Goal: Communication & Community: Answer question/provide support

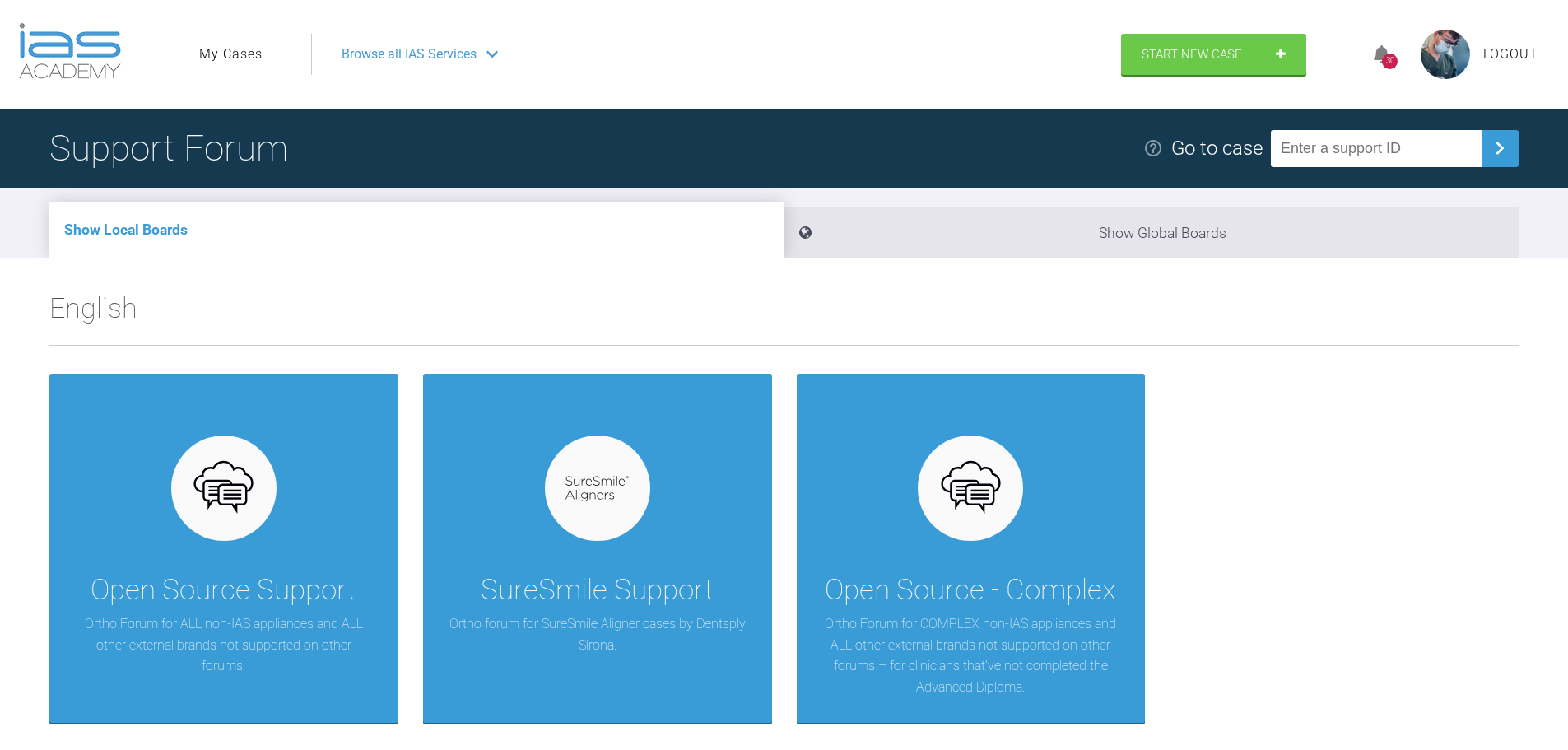
click at [251, 60] on link "My Cases" at bounding box center [230, 54] width 63 height 21
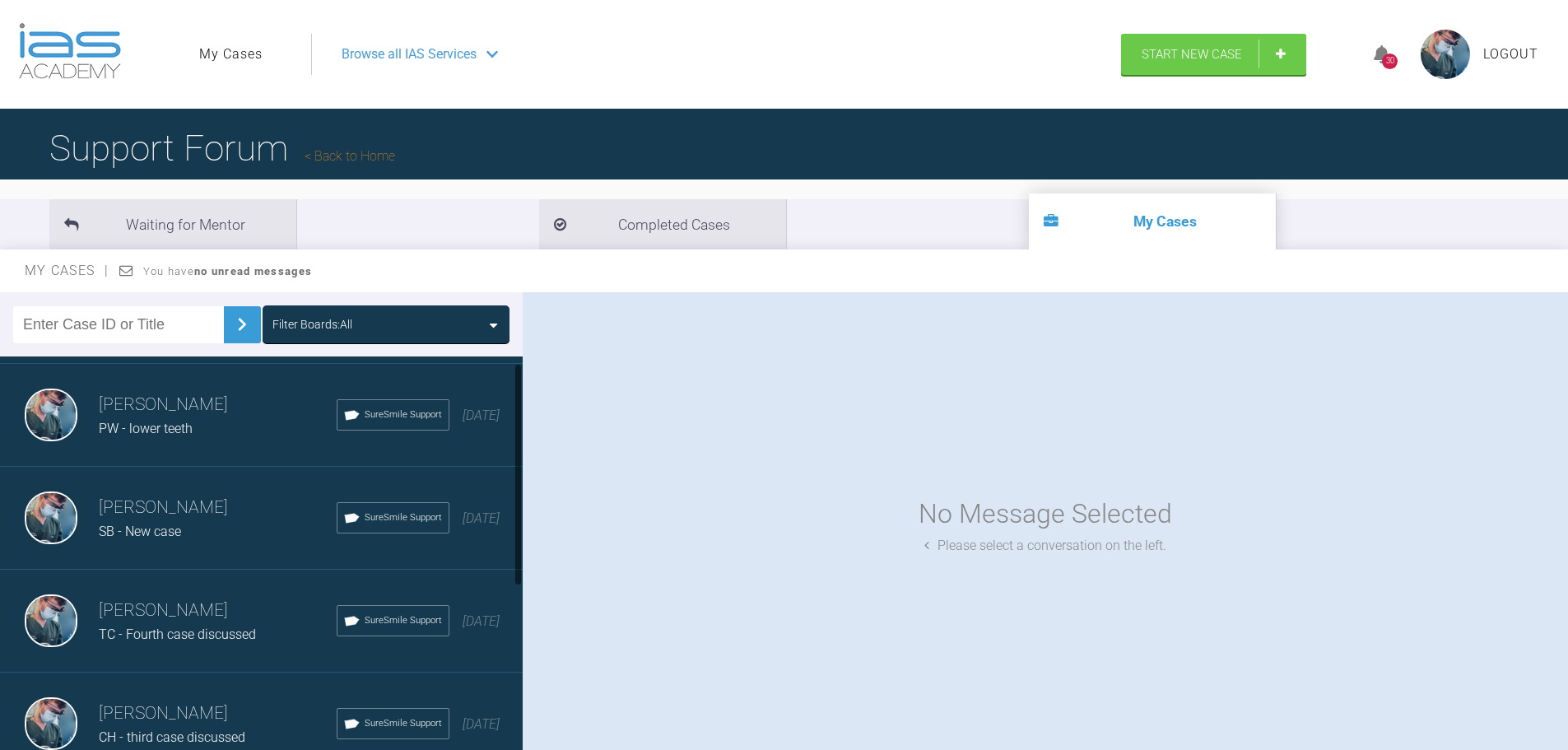
scroll to position [320, 0]
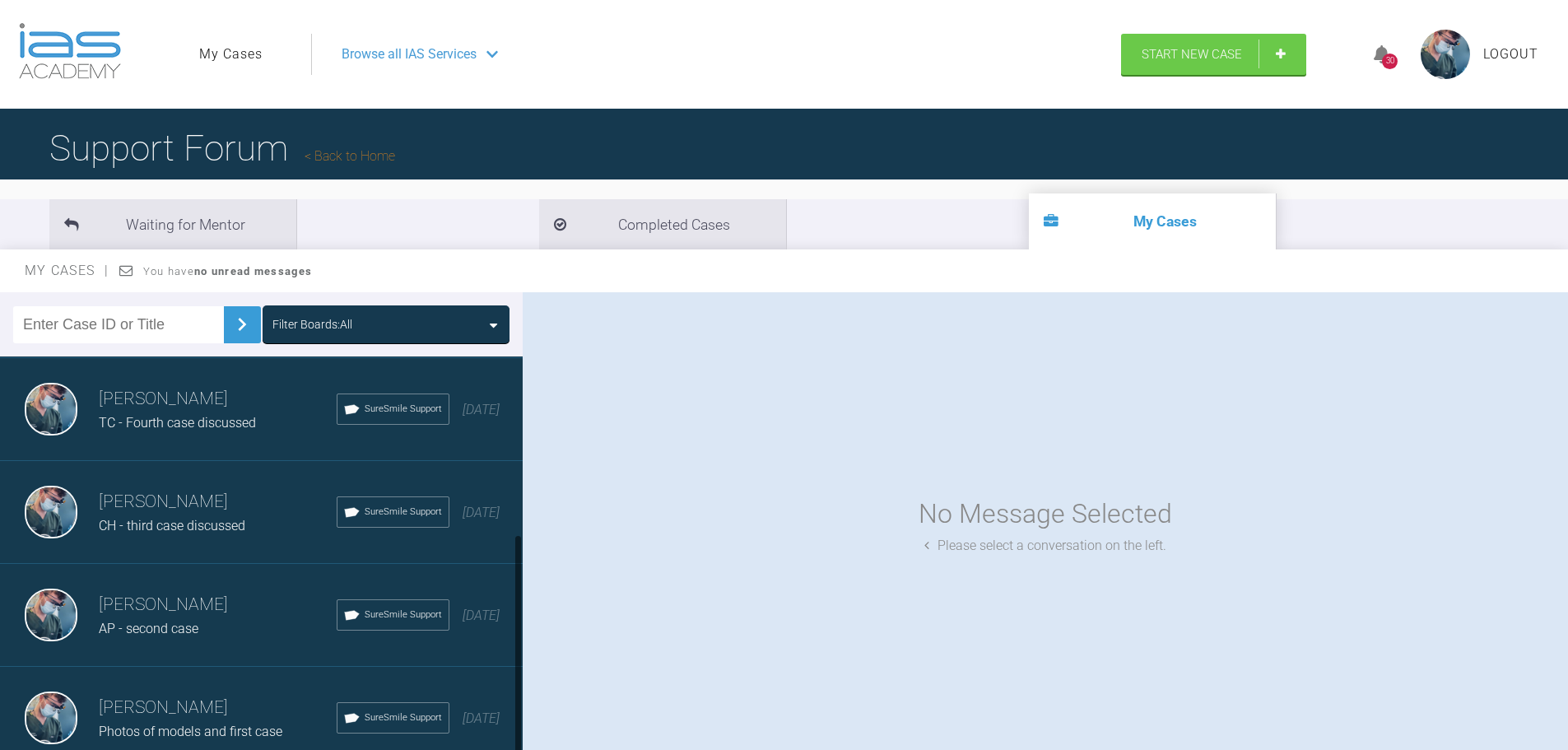
click at [251, 694] on h3 "[PERSON_NAME]" at bounding box center [218, 707] width 238 height 28
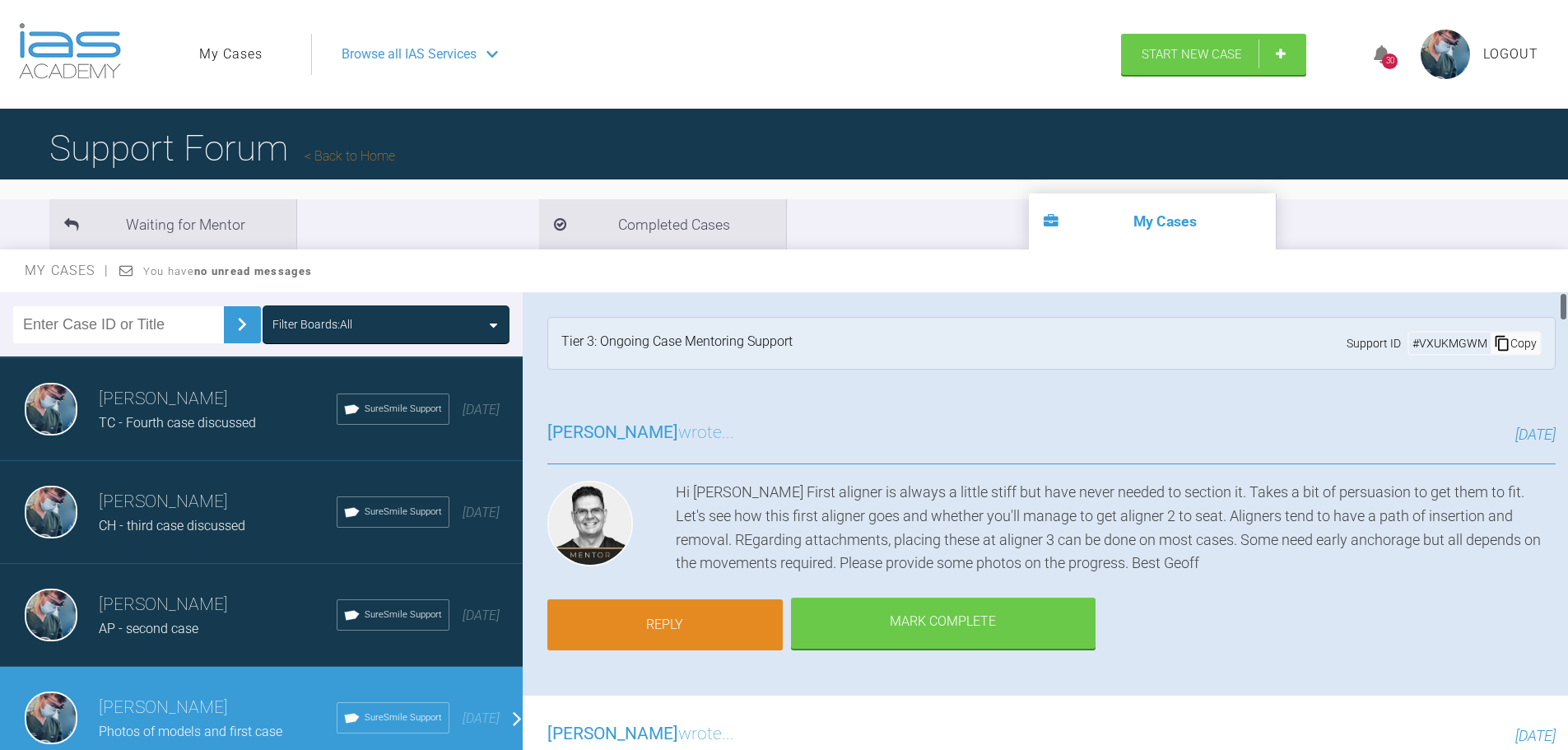
click at [726, 615] on link "Reply" at bounding box center [665, 625] width 235 height 51
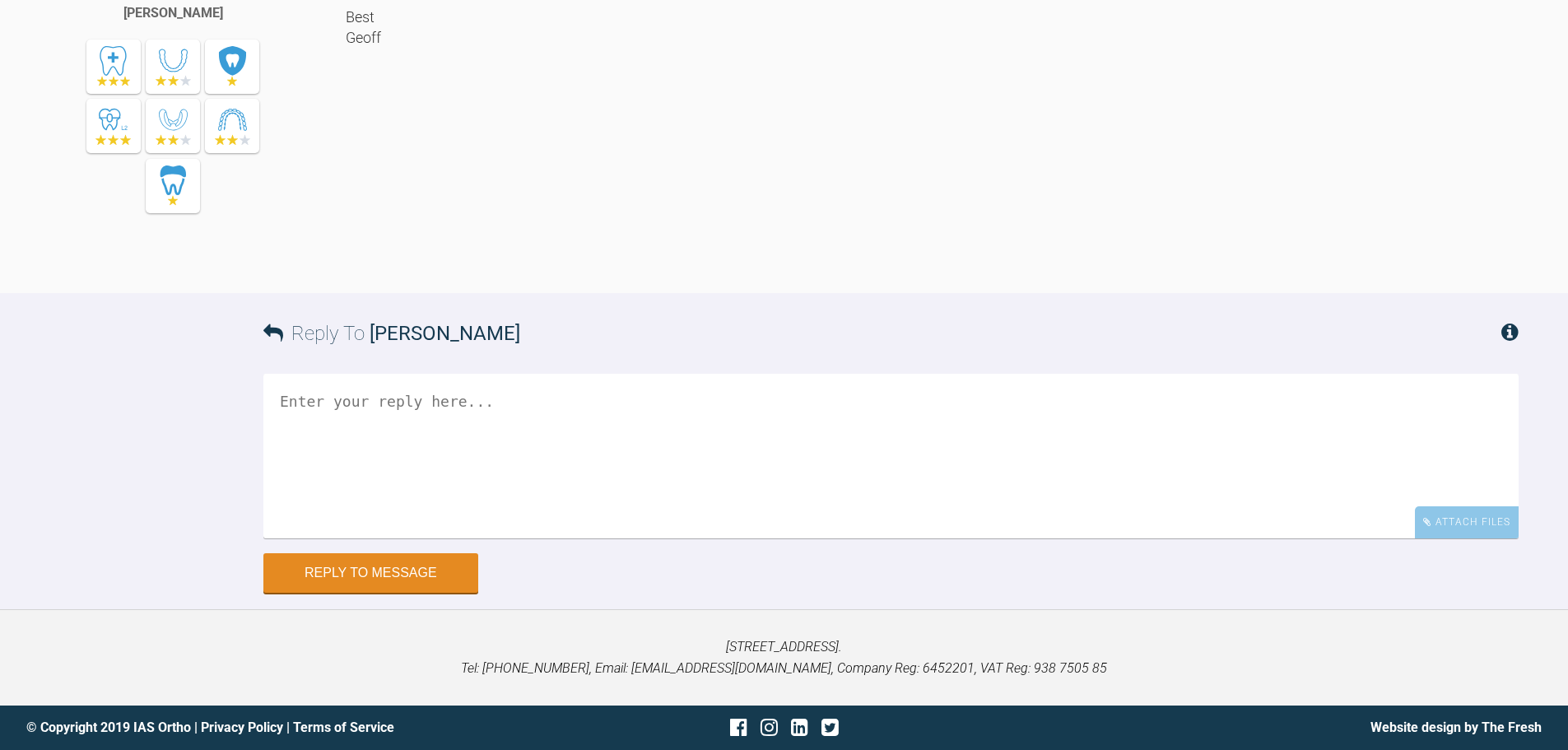
scroll to position [13108, 0]
click at [539, 448] on textarea at bounding box center [891, 456] width 1255 height 164
click at [547, 450] on textarea "Hi [PERSON_NAME], hope you're well. This patient's aligner keeps slpitting over…" at bounding box center [891, 456] width 1255 height 164
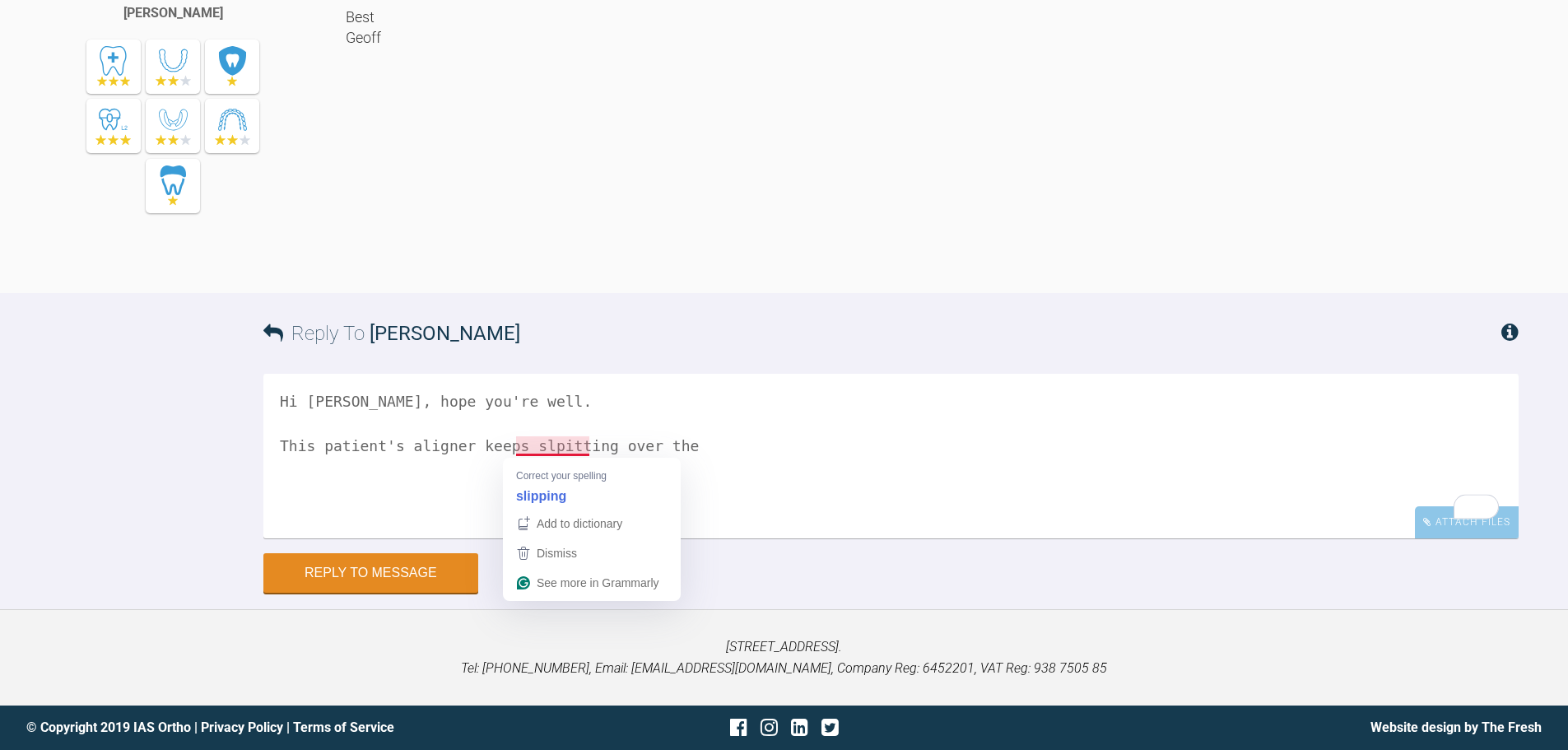
click at [545, 491] on textarea "Hi [PERSON_NAME], hope you're well. This patient's aligner keeps slpitting over…" at bounding box center [891, 456] width 1255 height 164
click at [537, 445] on textarea "Hi [PERSON_NAME], hope you're well. This patient's aligner keeps slpitting over…" at bounding box center [891, 456] width 1255 height 164
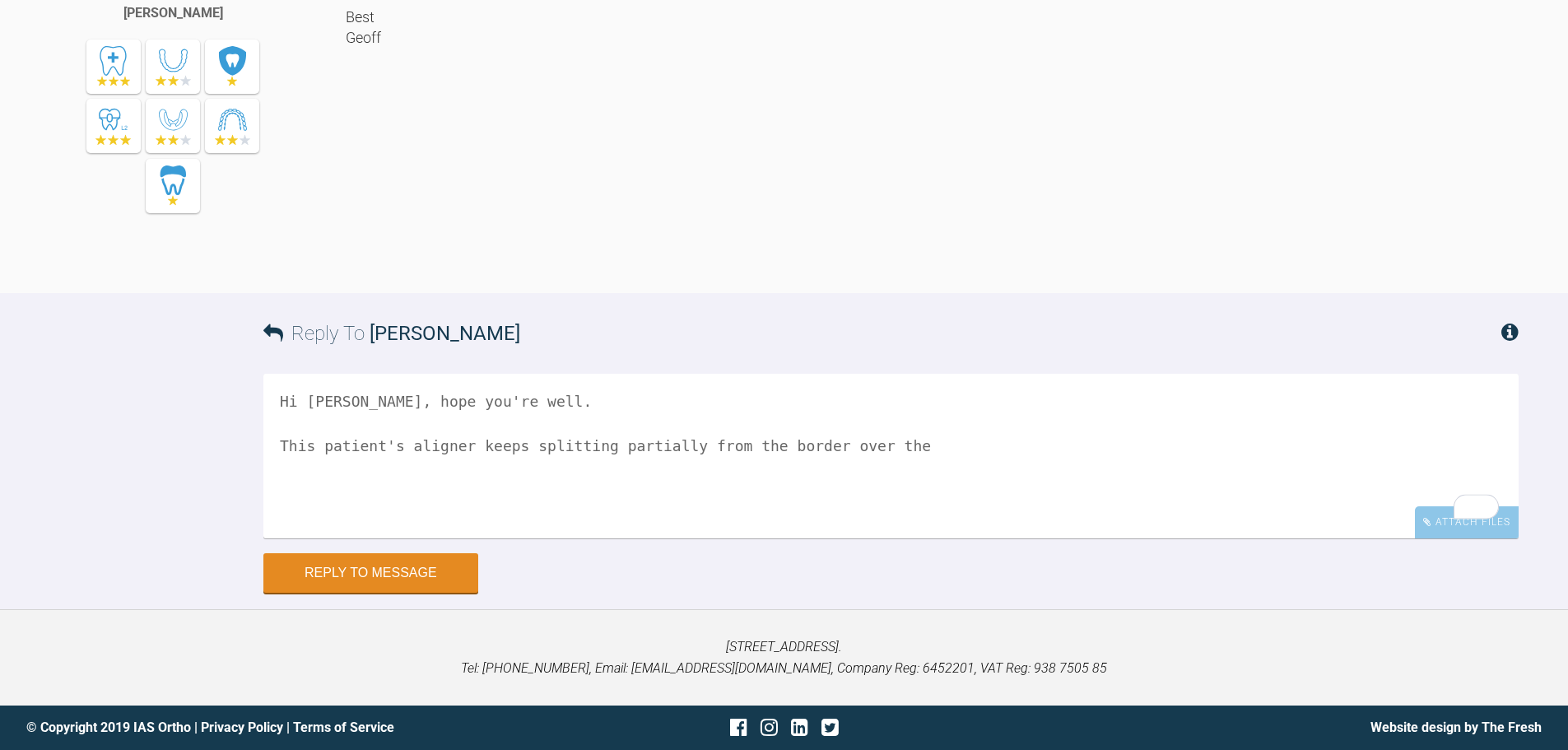
click at [892, 442] on textarea "Hi [PERSON_NAME], hope you're well. This patient's aligner keeps splitting part…" at bounding box center [891, 456] width 1255 height 164
click at [801, 448] on textarea "Hi [PERSON_NAME], hope you're well. This patient's aligner keeps splitting part…" at bounding box center [891, 456] width 1255 height 164
click at [1157, 451] on textarea "Hi [PERSON_NAME], hope you're well. This patient's aligner keeps splitting part…" at bounding box center [891, 456] width 1255 height 164
click at [330, 494] on textarea "Hi [PERSON_NAME], hope you're well. This patient's aligner keeps splitting part…" at bounding box center [891, 456] width 1255 height 164
click at [1210, 463] on textarea "Hi [PERSON_NAME], hope you're well. This patient's aligner keeps splitting part…" at bounding box center [891, 456] width 1255 height 164
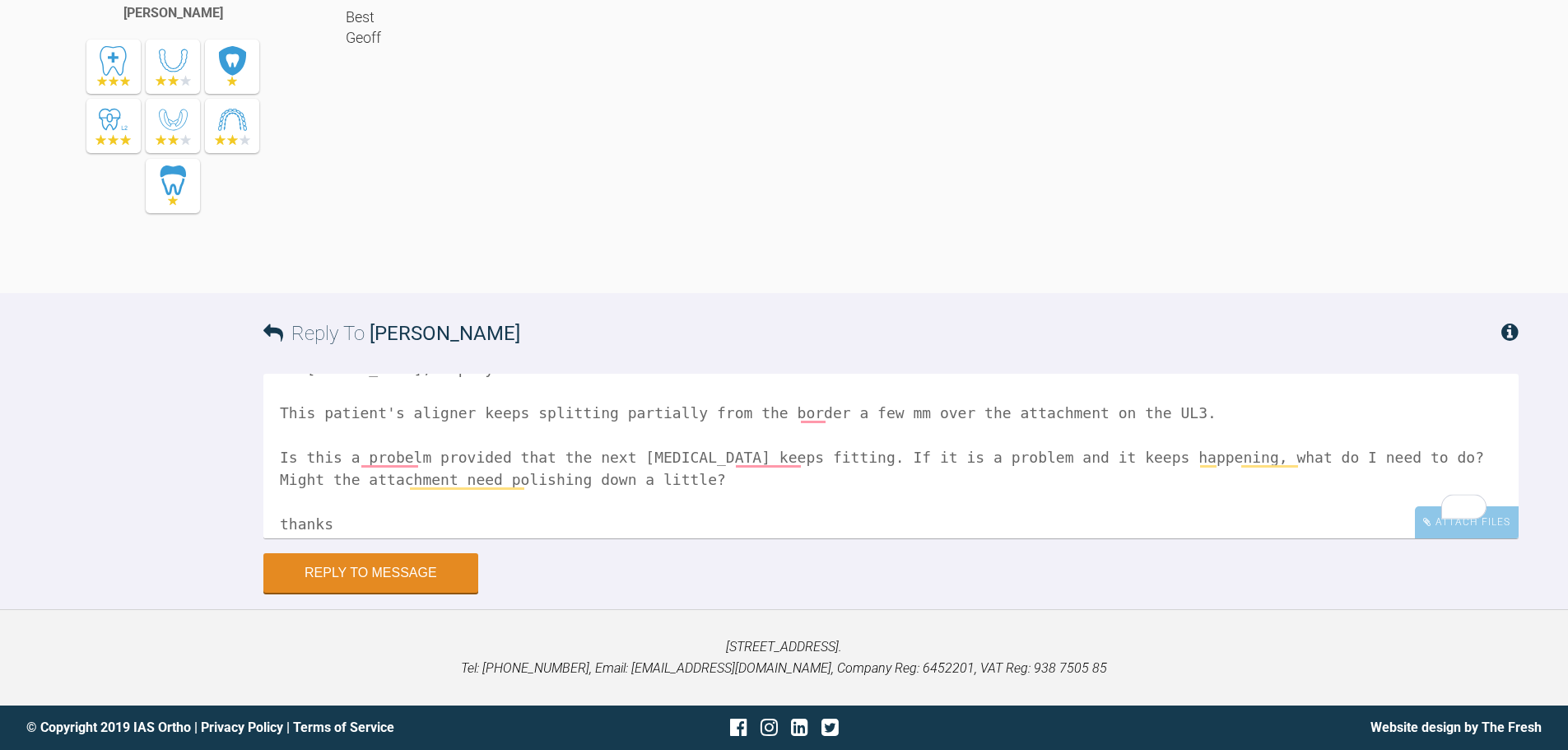
scroll to position [0, 0]
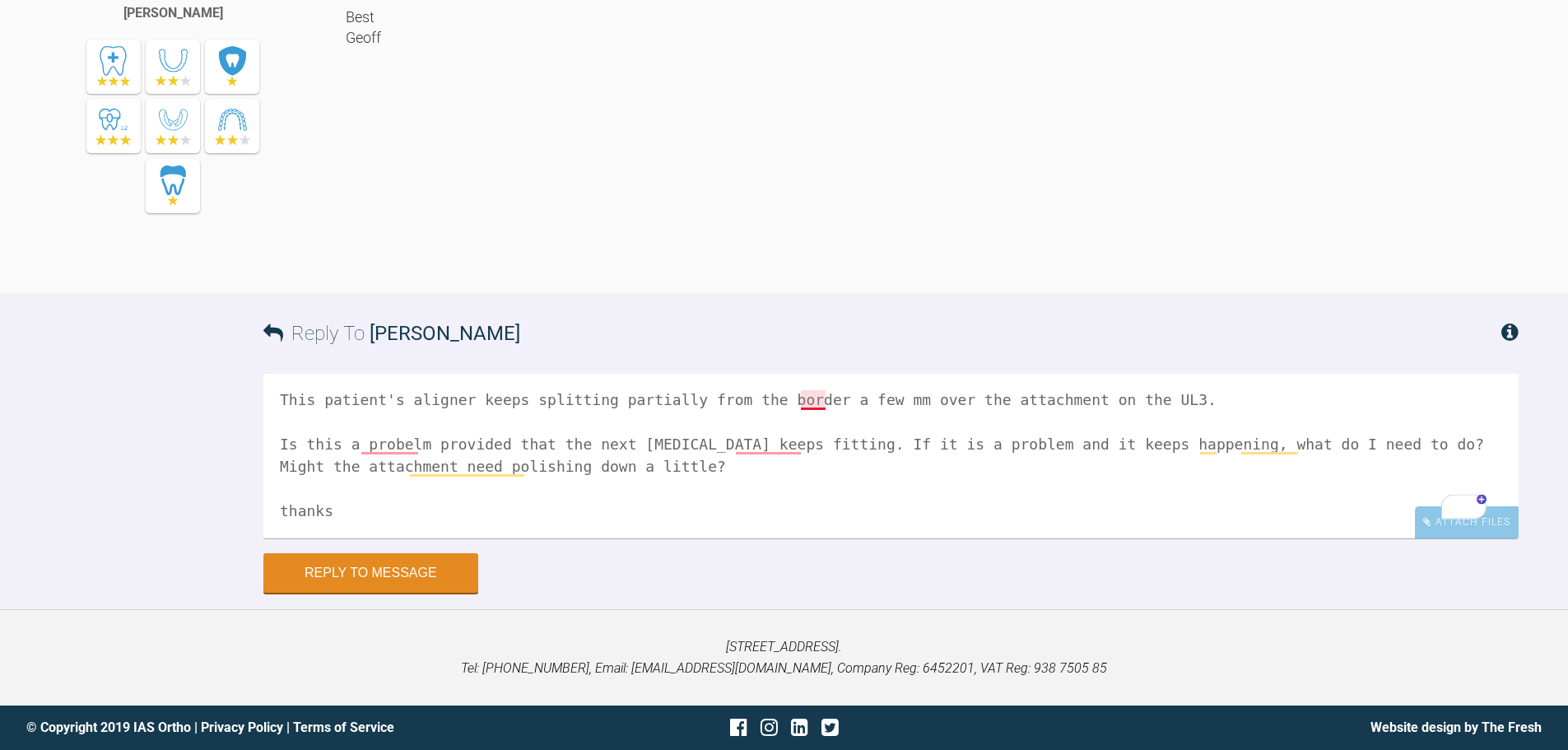
click at [809, 406] on textarea "Hi [PERSON_NAME], hope you're well. This patient's aligner keeps splitting part…" at bounding box center [891, 456] width 1255 height 164
click at [890, 396] on textarea "Hi [PERSON_NAME], hope you're well. This patient's aligner keeps splitting part…" at bounding box center [891, 456] width 1255 height 164
click at [873, 400] on textarea "Hi [PERSON_NAME], hope you're well. This patient's aligner keeps splitting part…" at bounding box center [891, 456] width 1255 height 164
click at [392, 453] on textarea "Hi [PERSON_NAME], hope you're well. This patient's aligner keeps splitting part…" at bounding box center [891, 456] width 1255 height 164
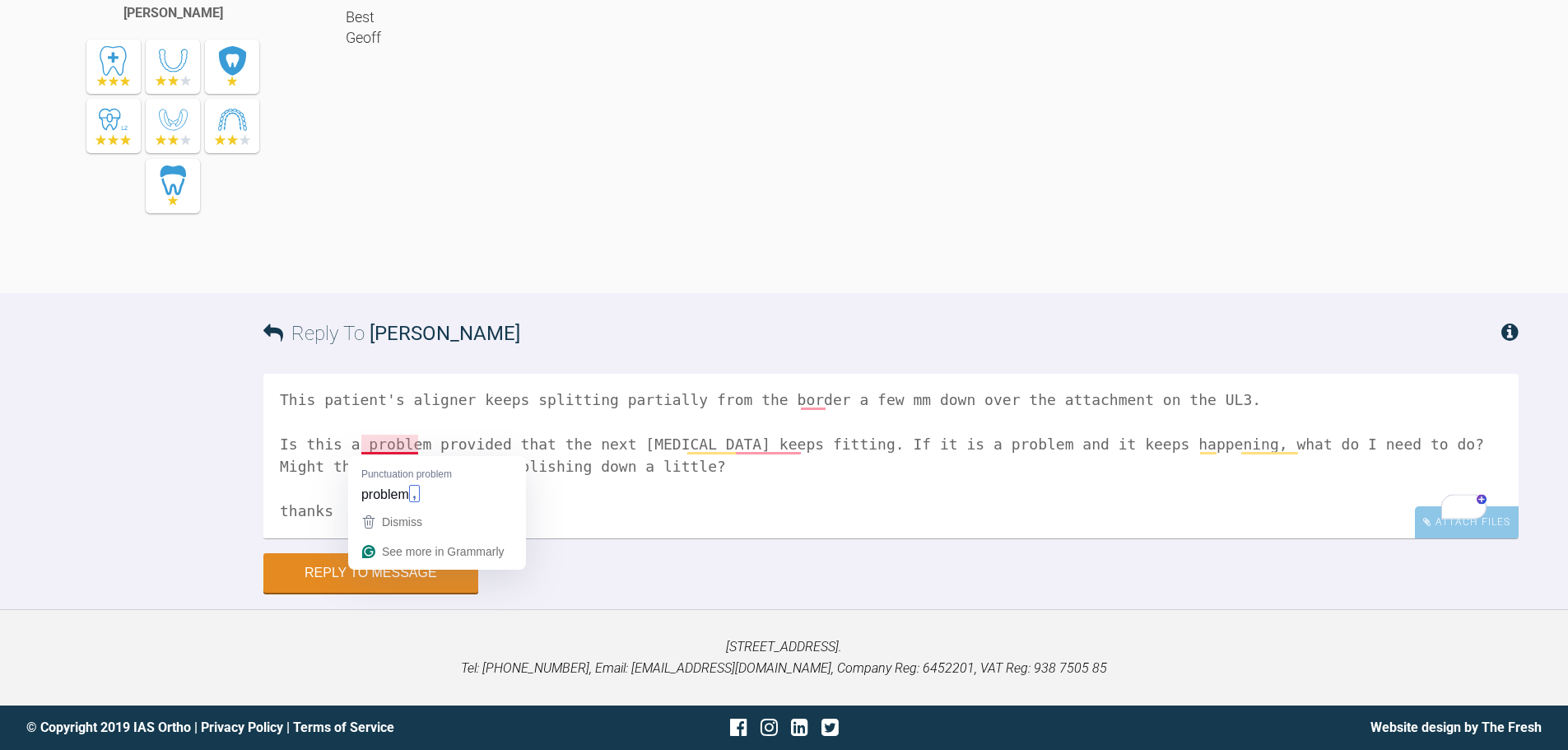
click at [423, 509] on div "Dismiss" at bounding box center [400, 521] width 44 height 24
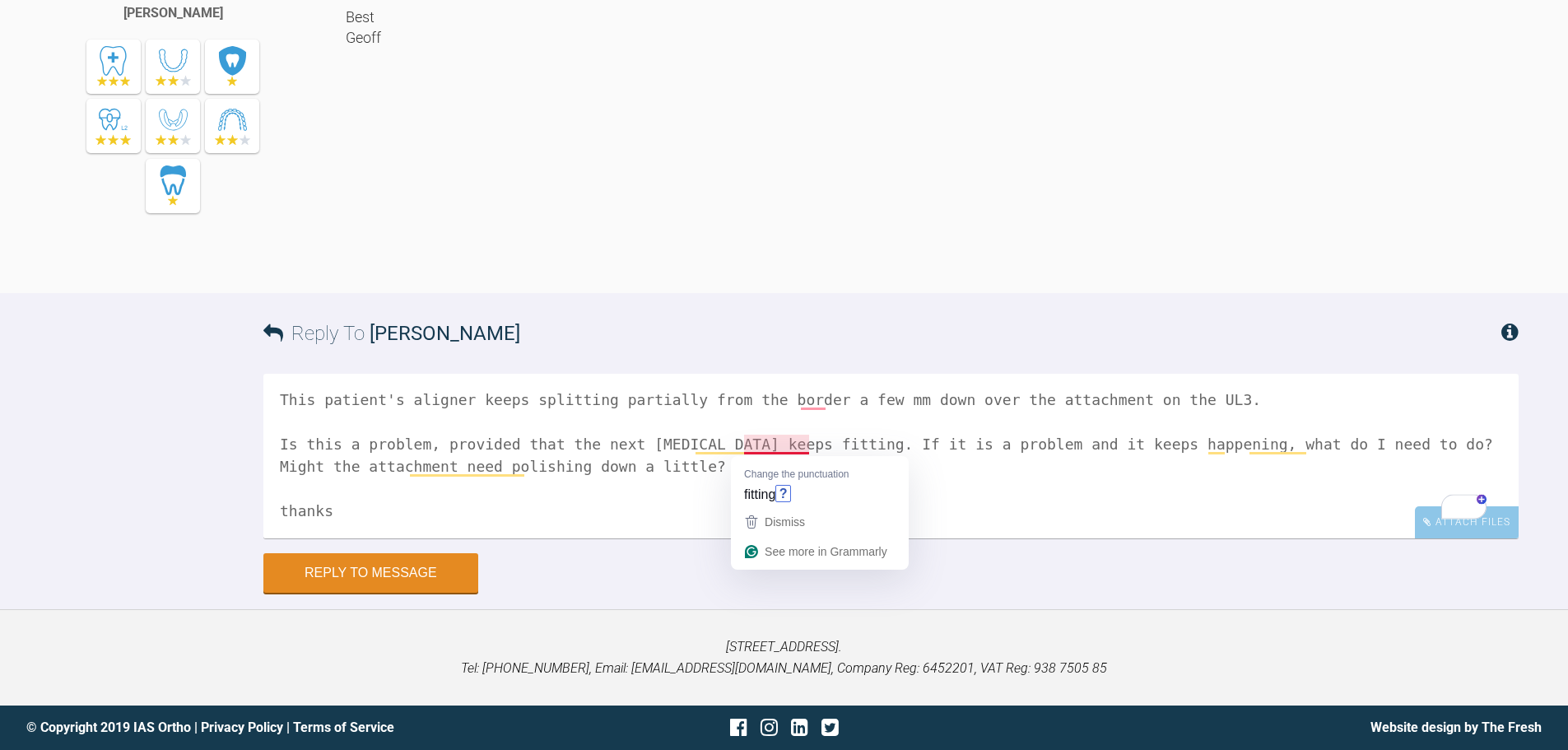
click at [806, 444] on textarea "Hi [PERSON_NAME], hope you're well. This patient's aligner keeps splitting part…" at bounding box center [891, 456] width 1255 height 164
click at [800, 448] on textarea "Hi [PERSON_NAME], hope you're well. This patient's aligner keeps splitting part…" at bounding box center [891, 456] width 1255 height 164
click at [963, 446] on textarea "Hi [PERSON_NAME], hope you're well. This patient's aligner keeps splitting part…" at bounding box center [891, 456] width 1255 height 164
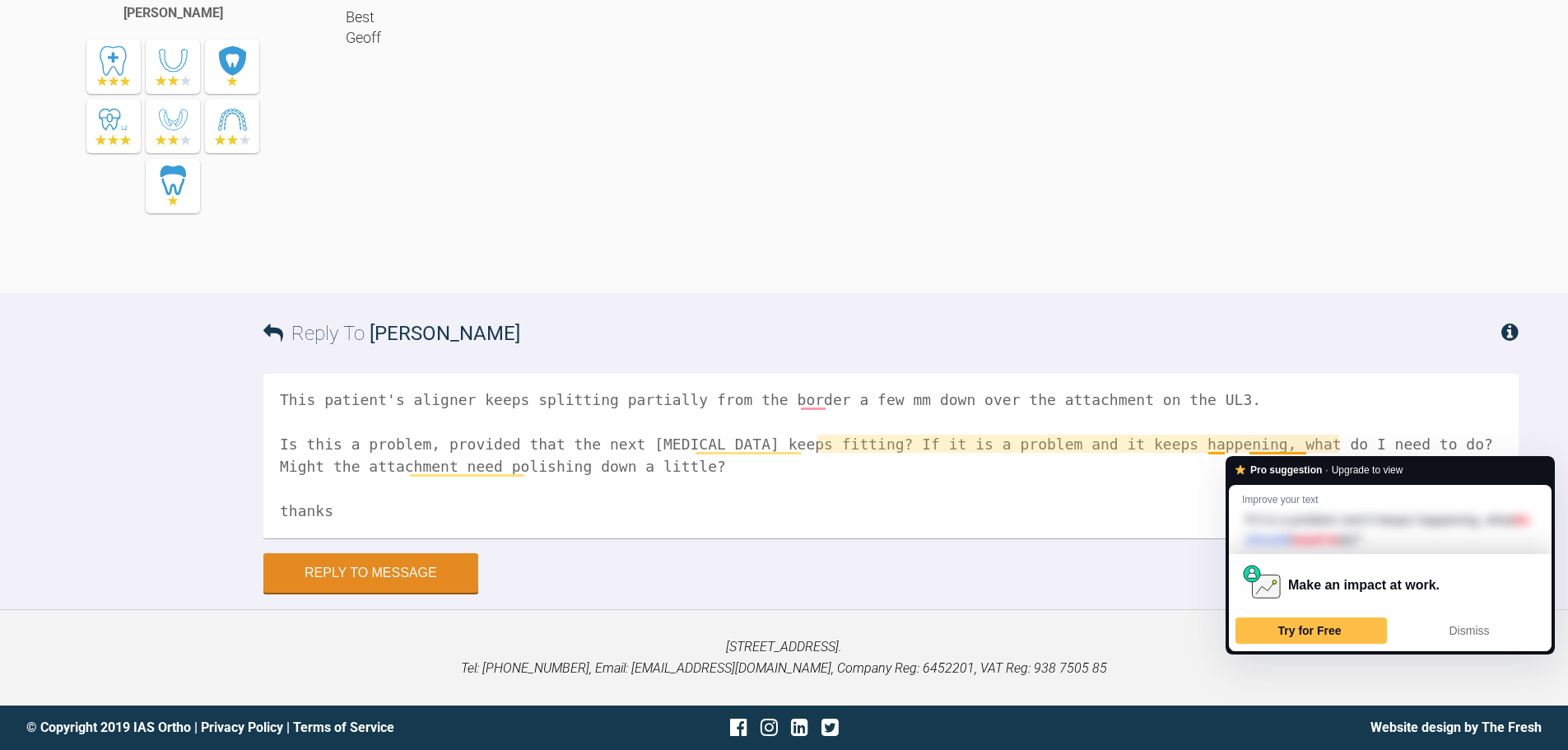
click at [1250, 450] on textarea "Hi [PERSON_NAME], hope you're well. This patient's aligner keeps splitting part…" at bounding box center [891, 456] width 1255 height 164
click at [1179, 464] on textarea "Hi [PERSON_NAME], hope you're well. This patient's aligner keeps splitting part…" at bounding box center [891, 456] width 1255 height 164
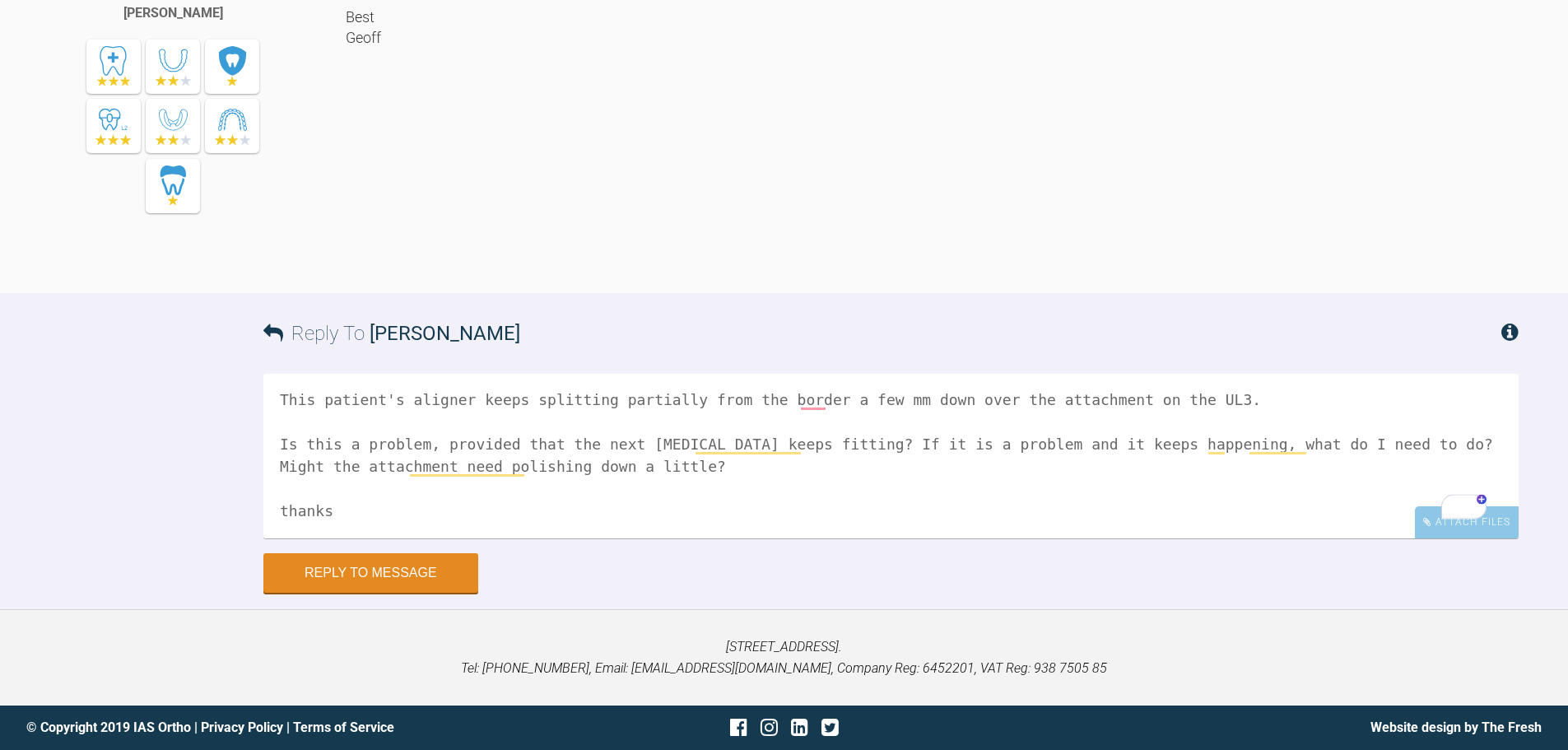
click at [367, 509] on textarea "Hi [PERSON_NAME], hope you're well. This patient's aligner keeps splitting part…" at bounding box center [891, 456] width 1255 height 164
type textarea "Hi [PERSON_NAME], hope you're well. This patient's aligner keeps splitting part…"
click at [374, 570] on button "Reply to Message" at bounding box center [370, 574] width 215 height 40
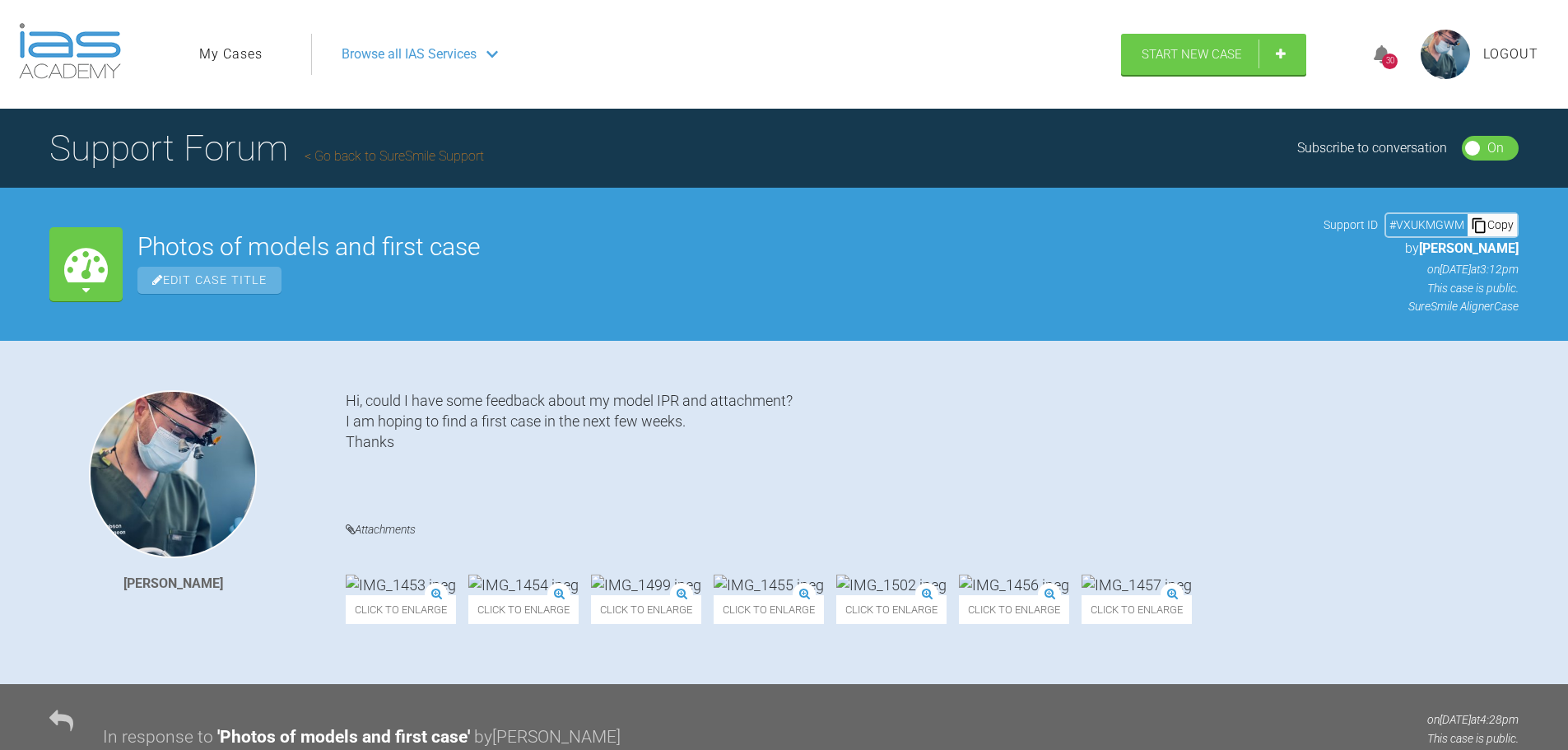
click at [245, 51] on link "My Cases" at bounding box center [230, 54] width 63 height 21
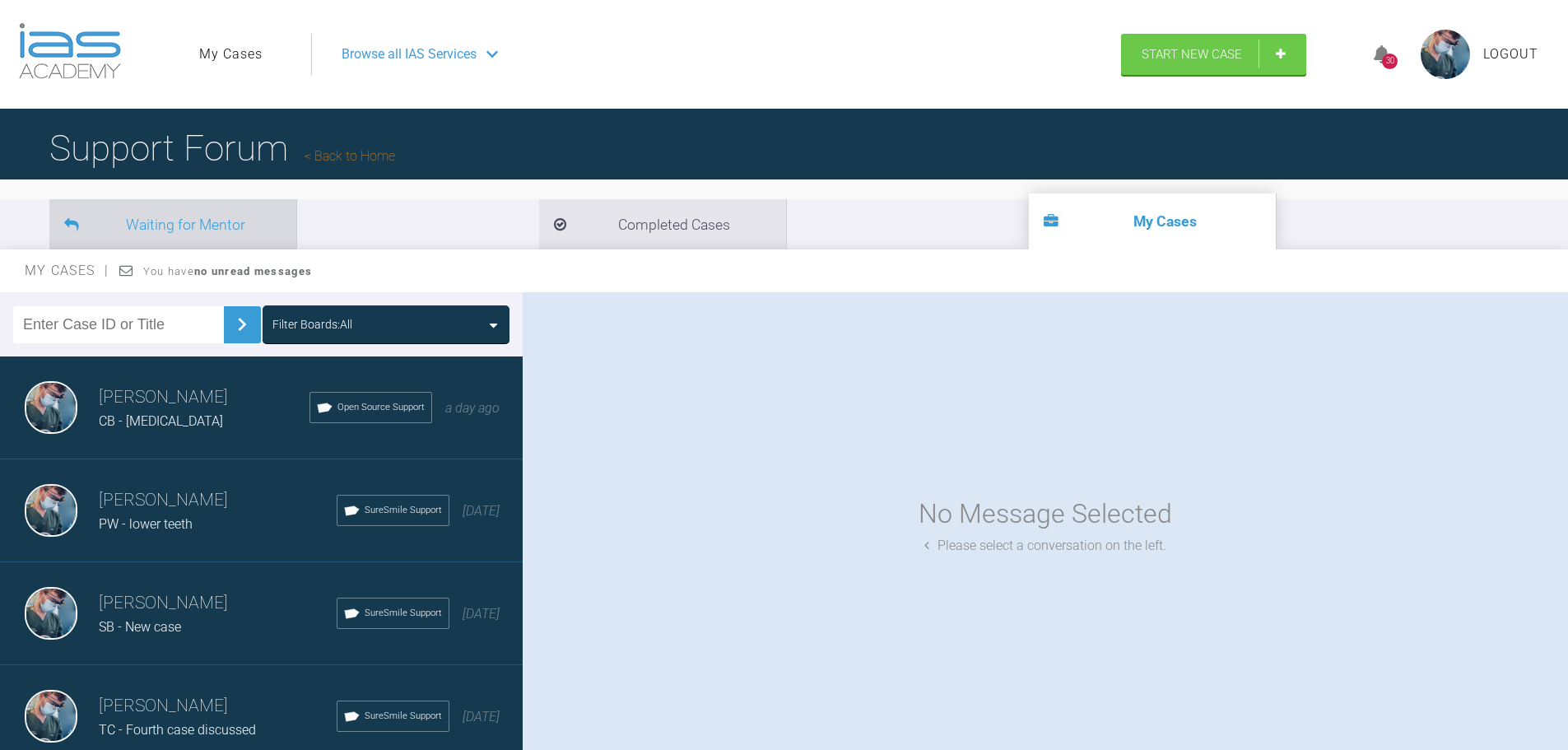
click at [217, 226] on li "Waiting for Mentor" at bounding box center [173, 224] width 247 height 51
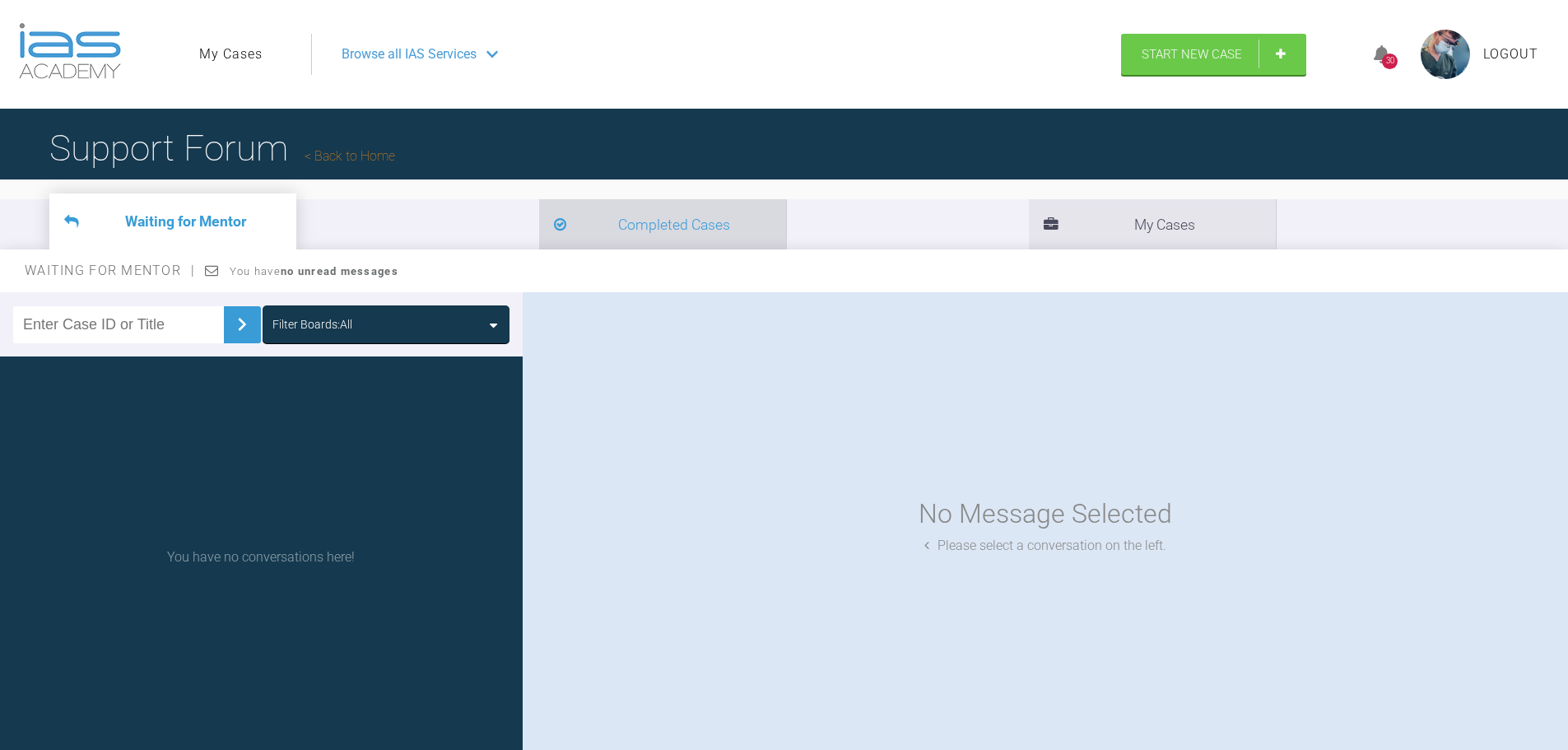
click at [539, 218] on li "Completed Cases" at bounding box center [663, 224] width 247 height 51
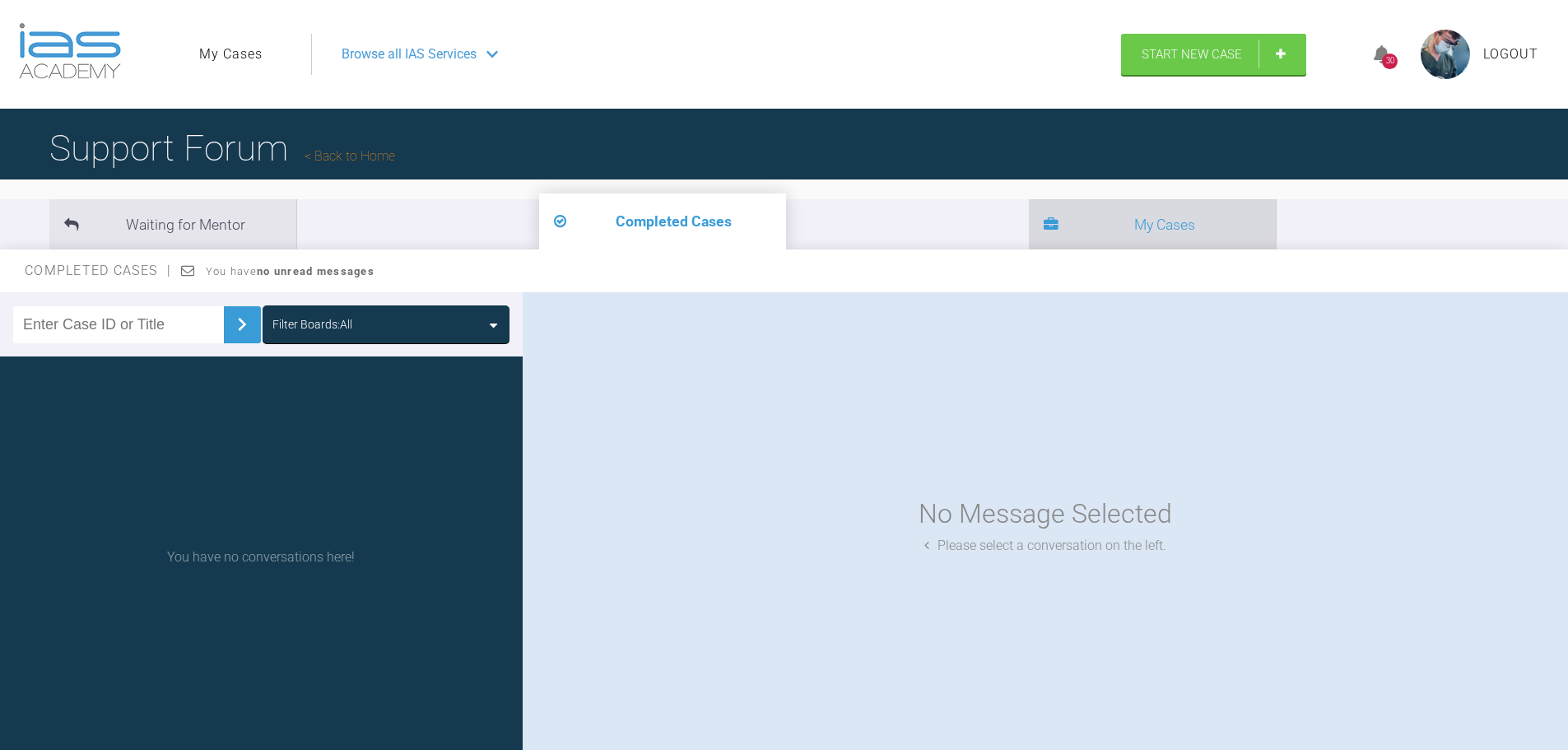
click at [1043, 224] on icon at bounding box center [1050, 224] width 15 height 15
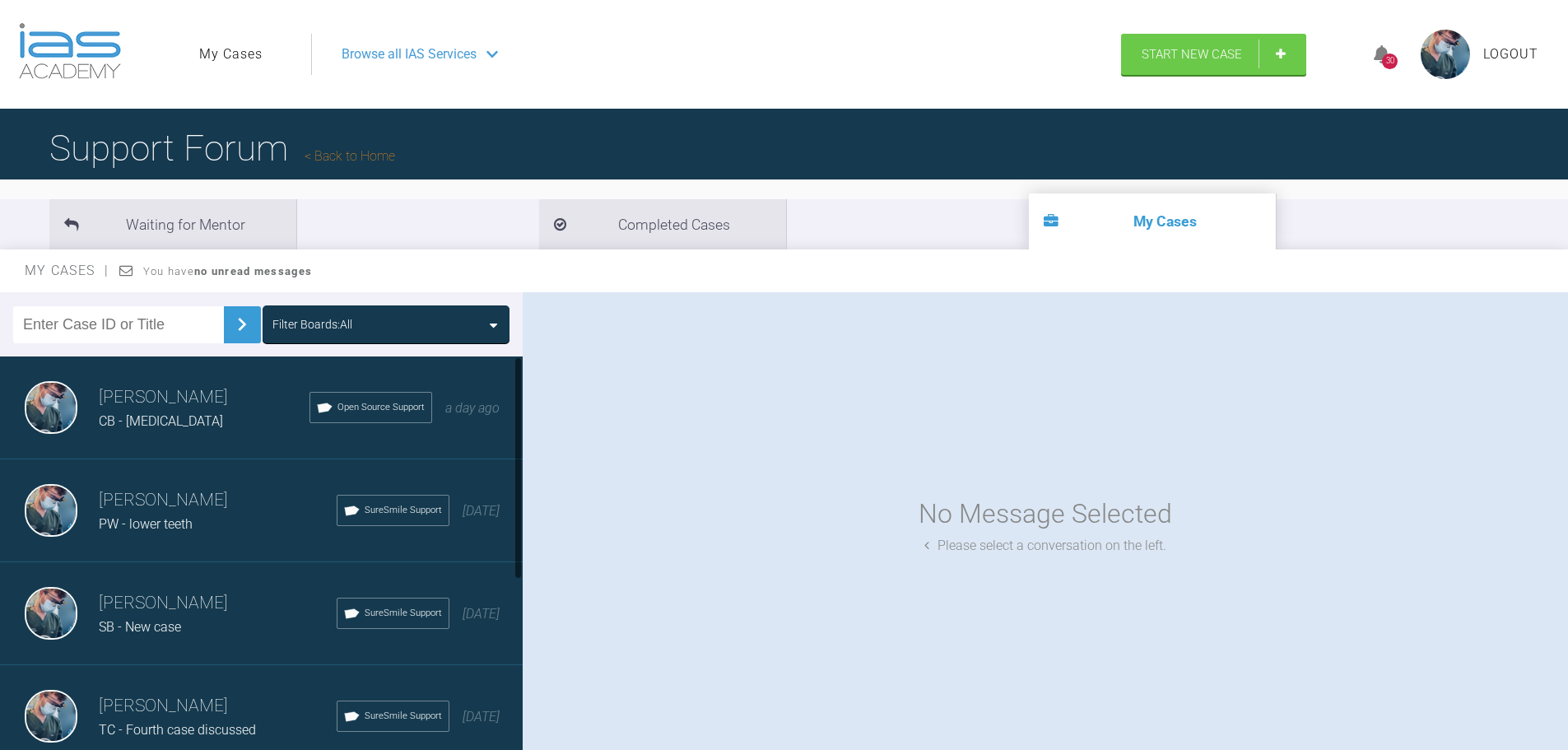
click at [187, 419] on div "CB - [MEDICAL_DATA]" at bounding box center [204, 422] width 211 height 21
